Goal: Transaction & Acquisition: Book appointment/travel/reservation

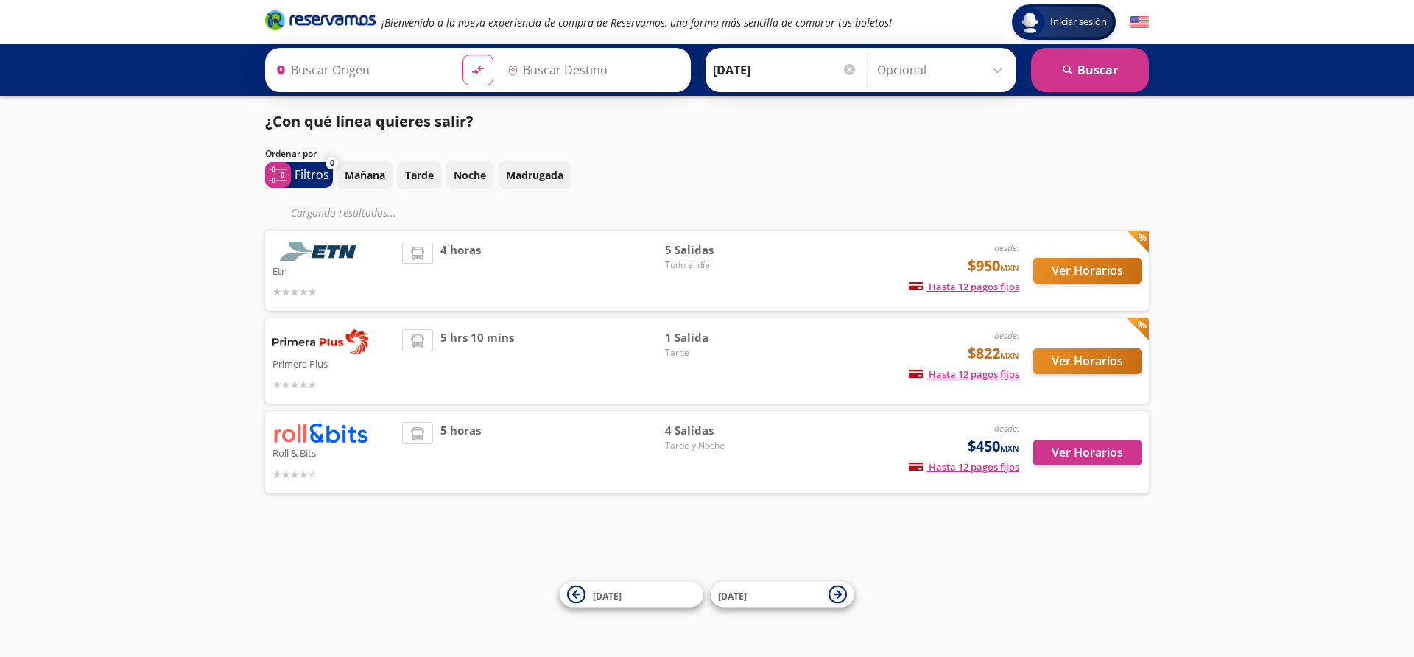
type input "[GEOGRAPHIC_DATA], [GEOGRAPHIC_DATA]"
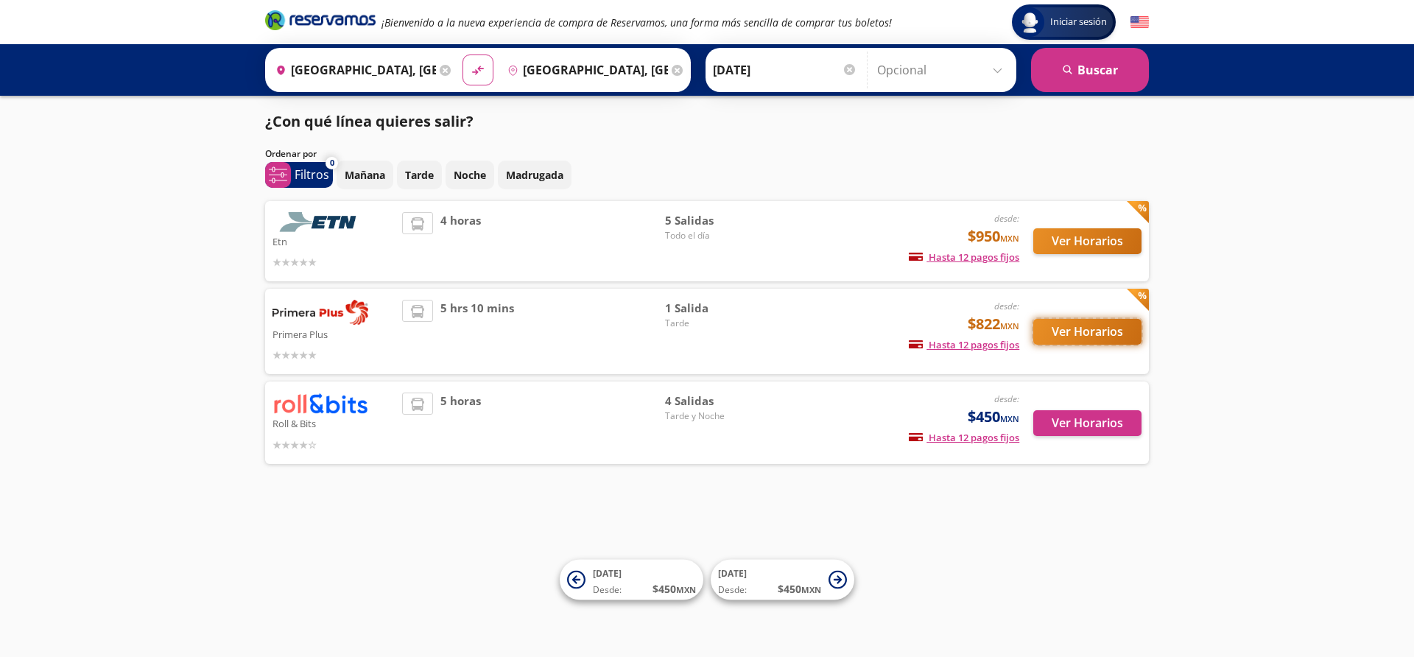
click at [1092, 323] on button "Ver Horarios" at bounding box center [1088, 332] width 108 height 26
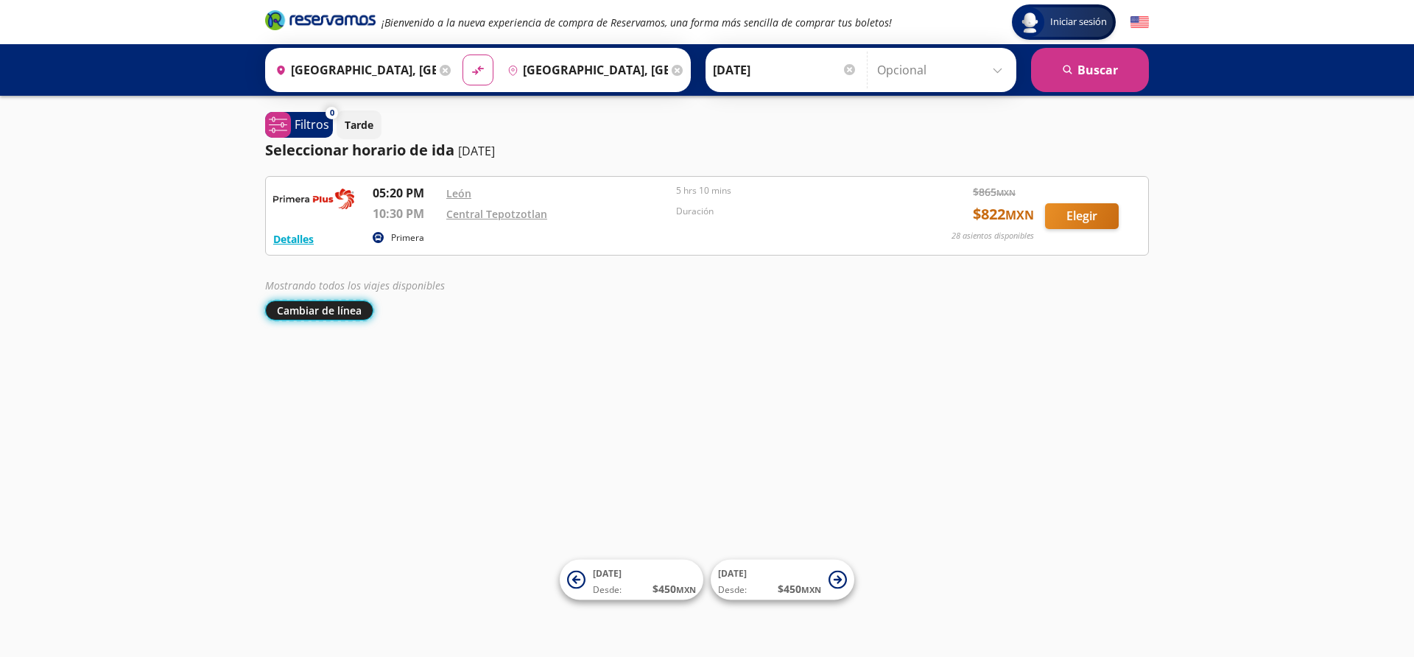
click at [351, 310] on button "Cambiar de línea" at bounding box center [319, 311] width 108 height 20
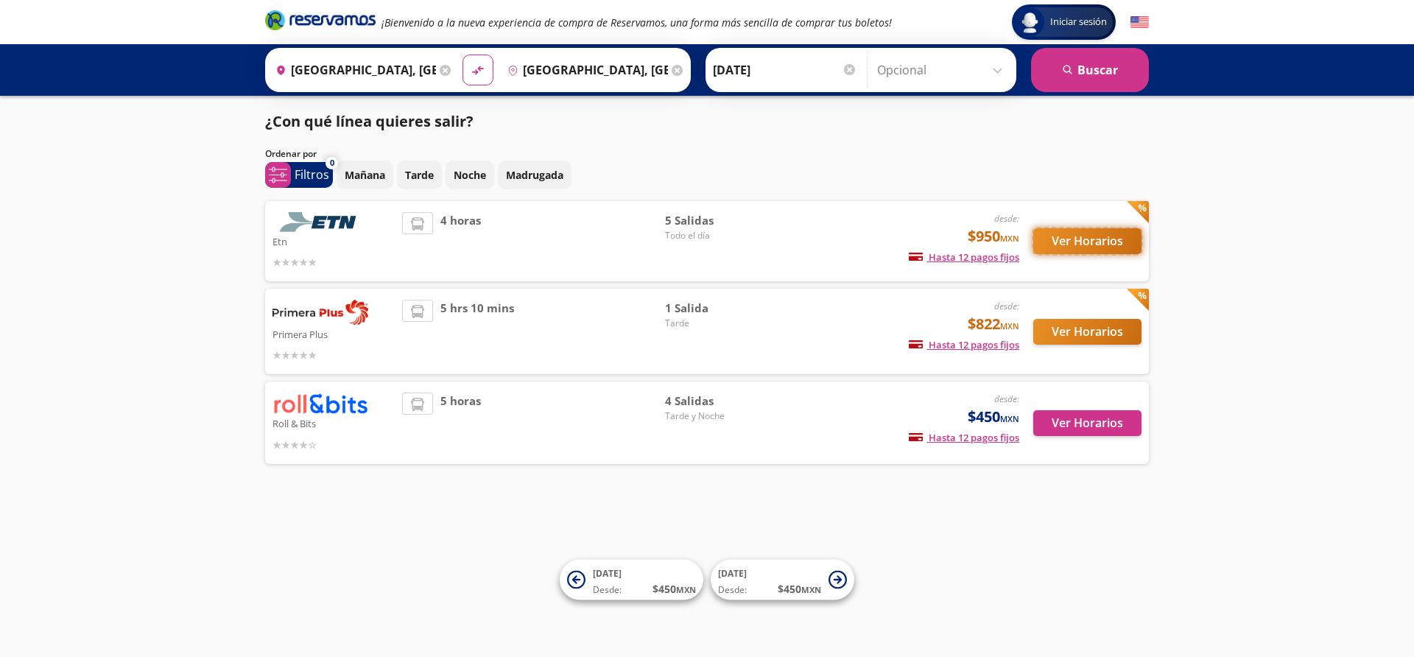
click at [1106, 239] on button "Ver Horarios" at bounding box center [1088, 241] width 108 height 26
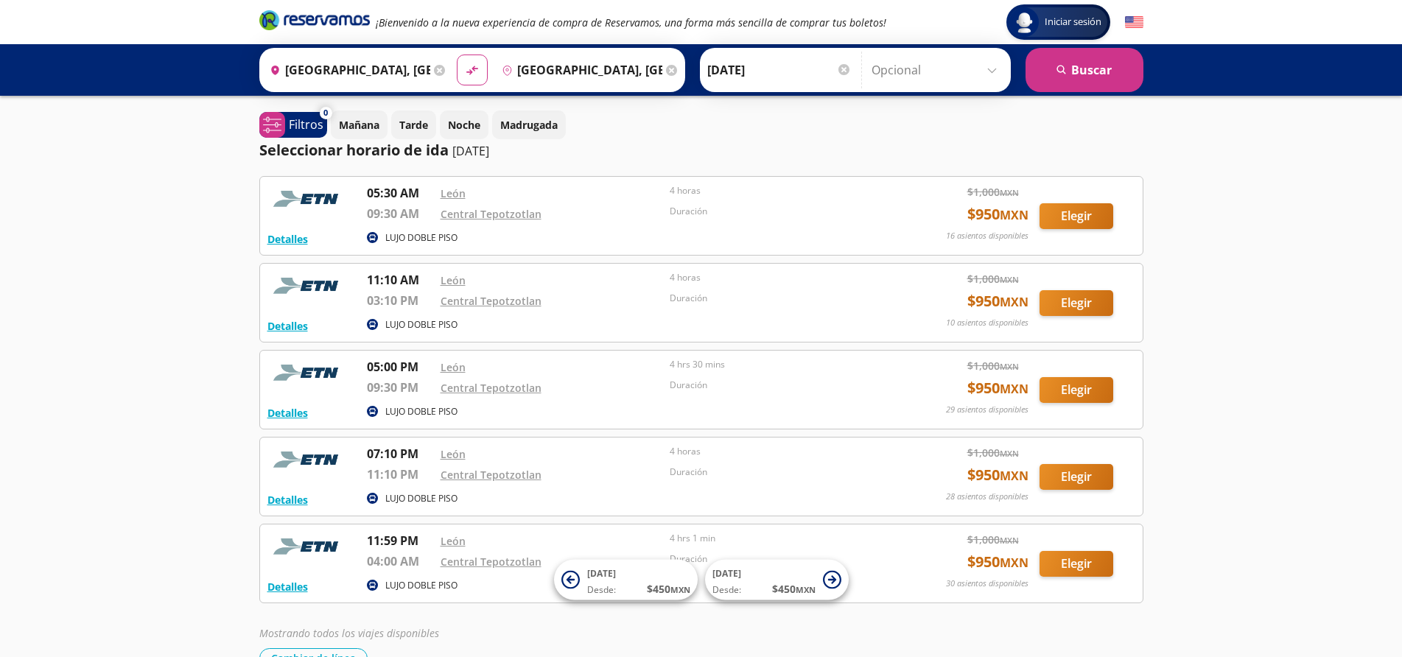
scroll to position [74, 0]
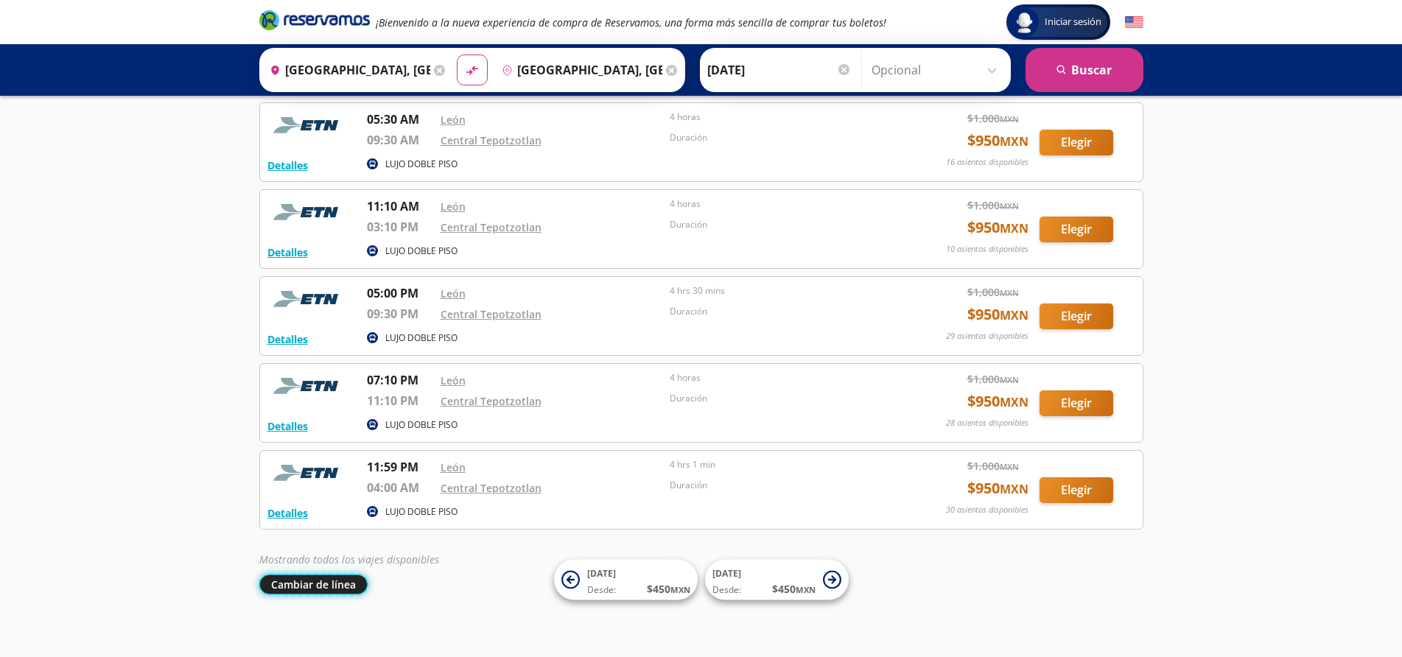
click at [327, 587] on button "Cambiar de línea" at bounding box center [313, 585] width 108 height 20
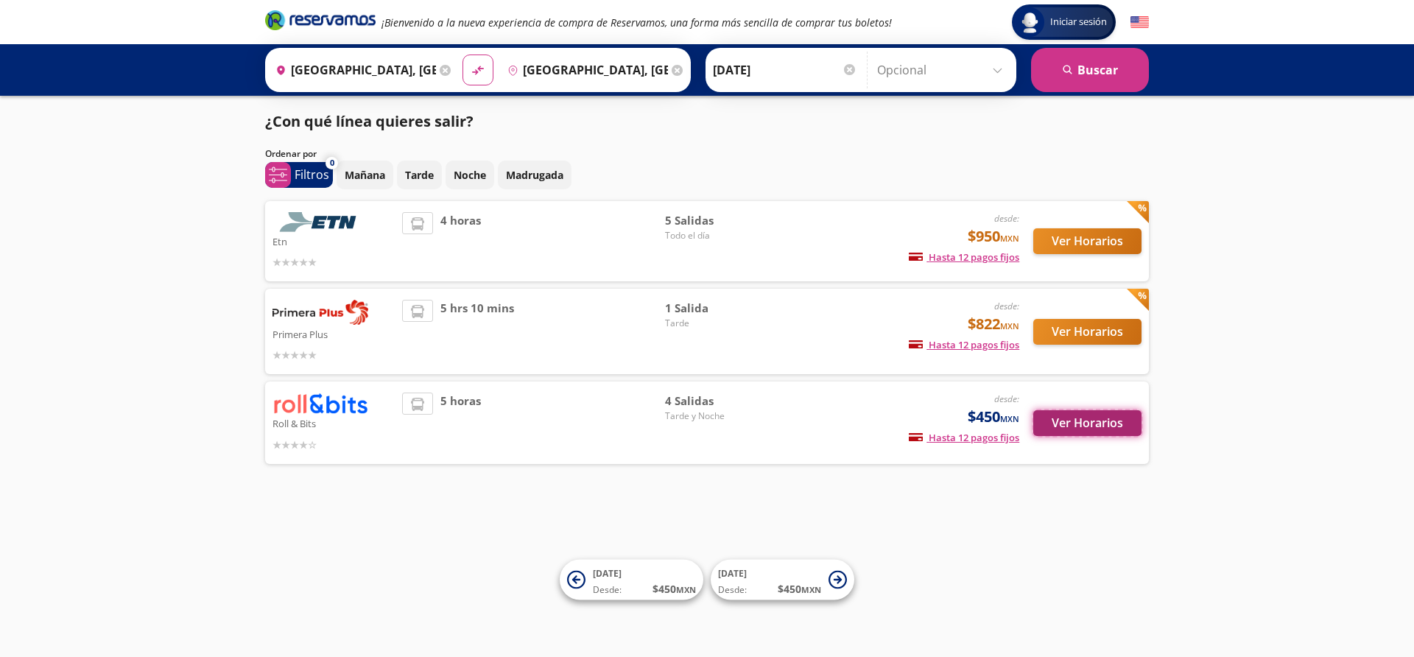
click at [1104, 424] on button "Ver Horarios" at bounding box center [1088, 423] width 108 height 26
